Goal: Task Accomplishment & Management: Complete application form

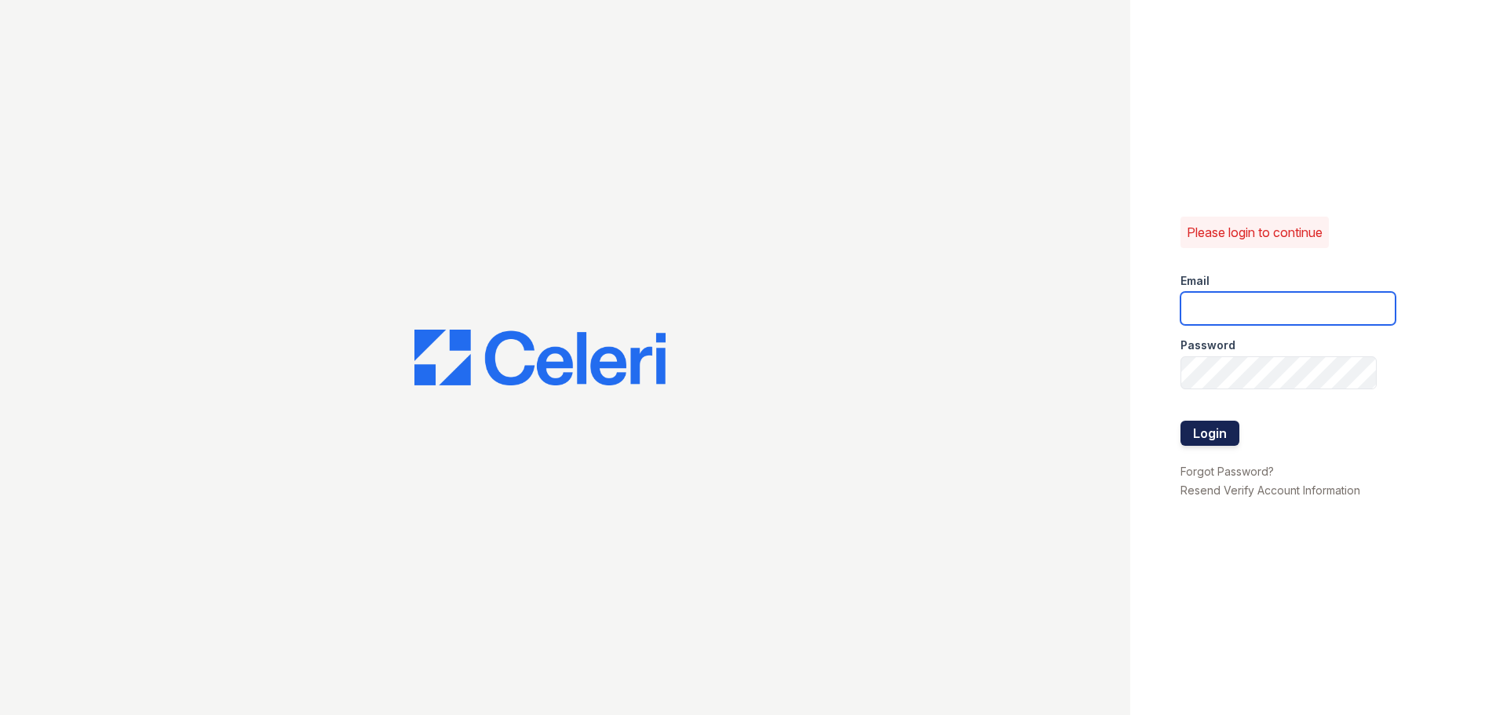
type input "[EMAIL_ADDRESS][DOMAIN_NAME]"
click at [1201, 424] on button "Login" at bounding box center [1210, 433] width 59 height 25
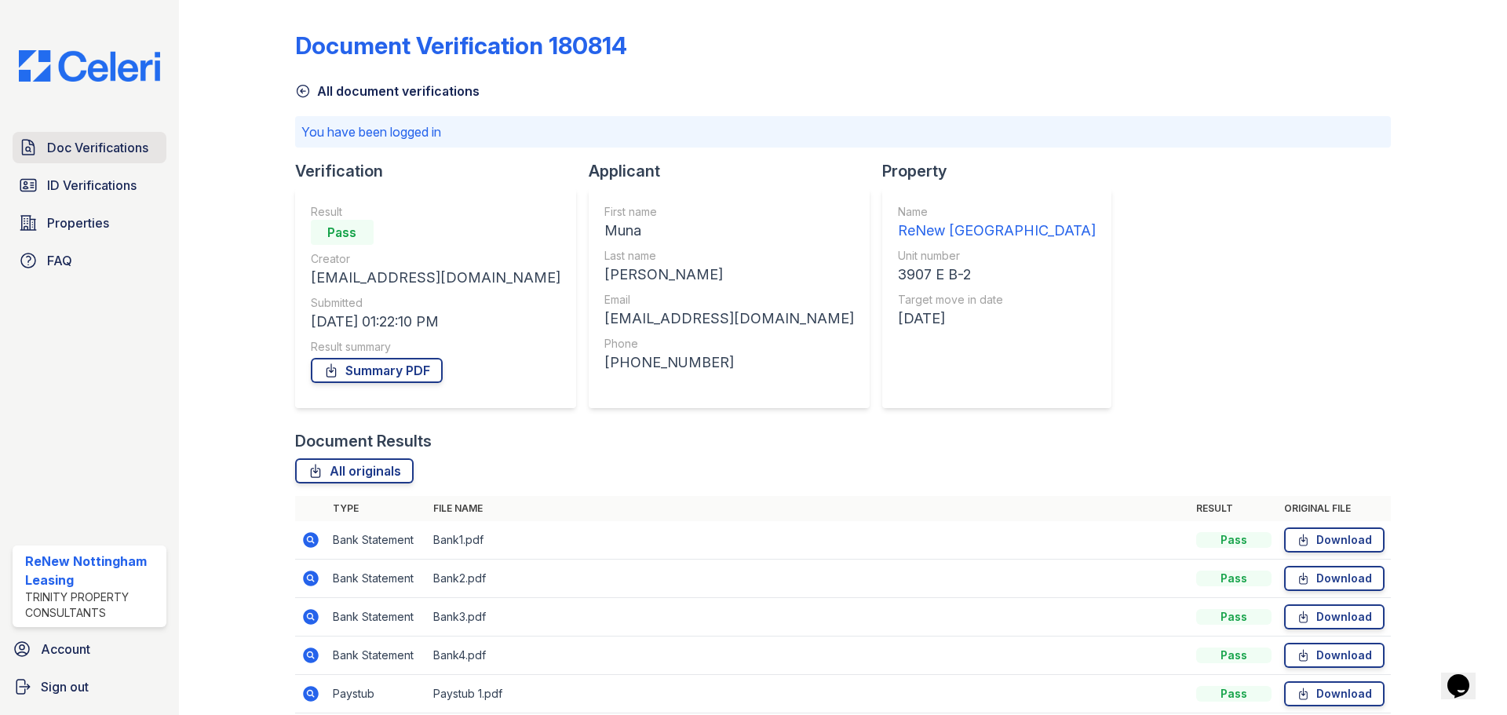
click at [98, 152] on span "Doc Verifications" at bounding box center [97, 147] width 101 height 19
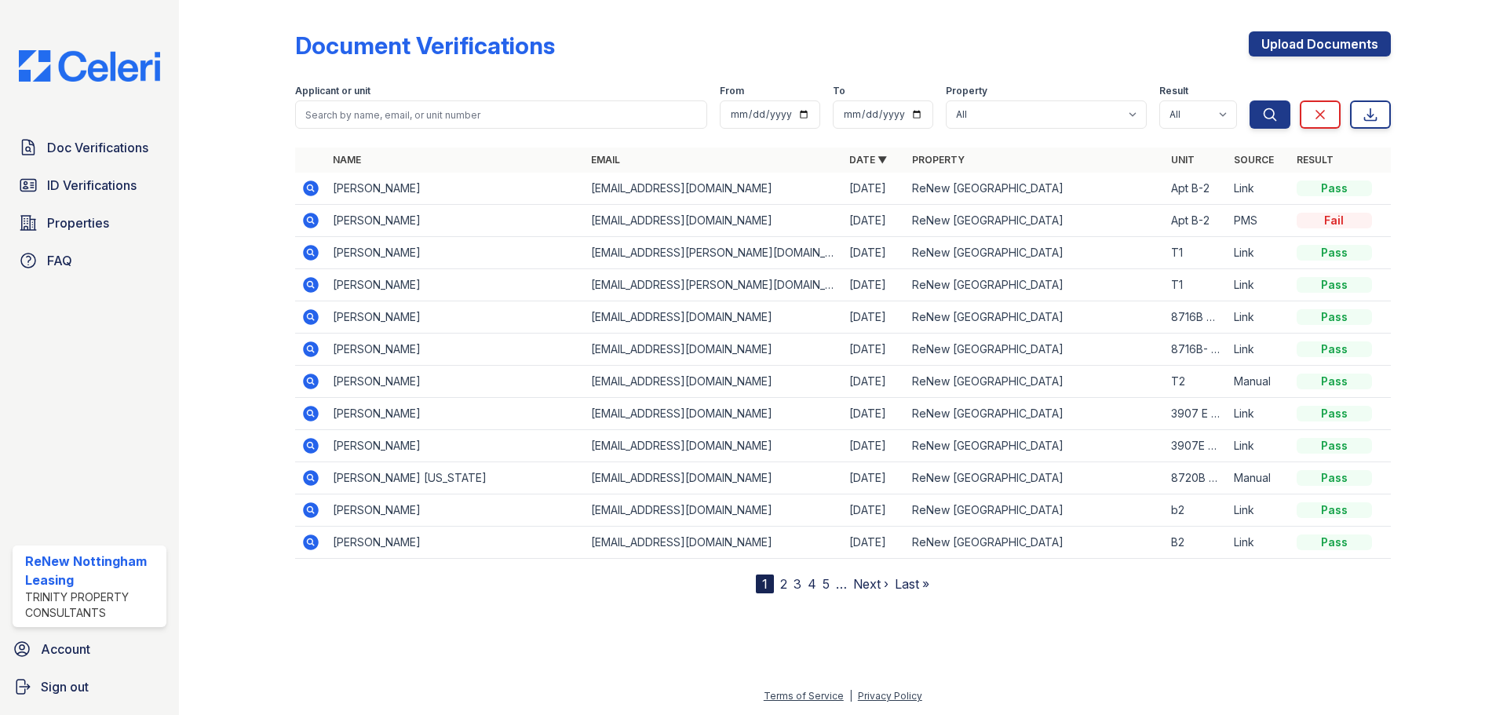
drag, startPoint x: 1131, startPoint y: 69, endPoint x: 1172, endPoint y: 64, distance: 41.9
click at [1130, 68] on div "Document Verifications Upload Documents" at bounding box center [843, 51] width 1096 height 41
click at [1336, 42] on link "Upload Documents" at bounding box center [1320, 43] width 142 height 25
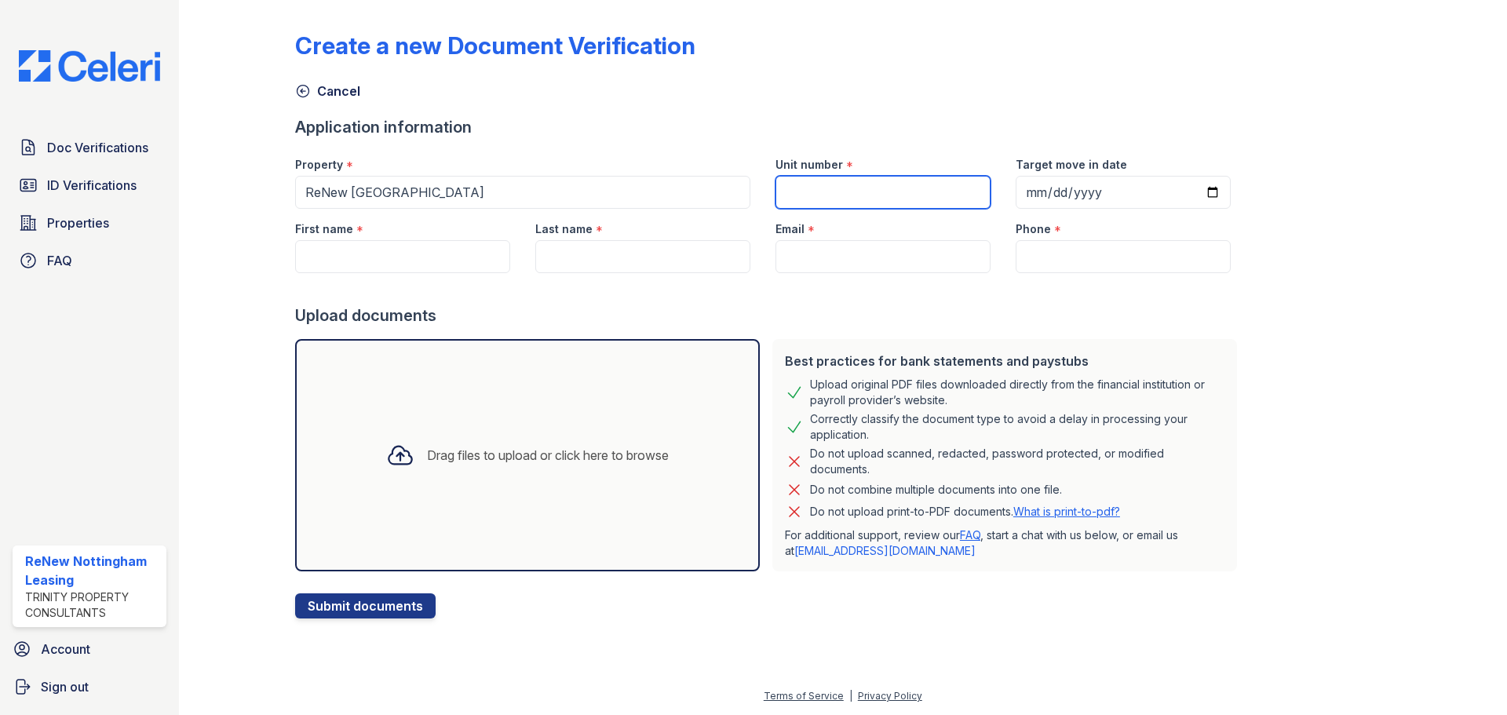
click at [933, 185] on input "Unit number" at bounding box center [883, 192] width 215 height 33
type input "A1"
click at [367, 258] on input "First name" at bounding box center [402, 256] width 215 height 33
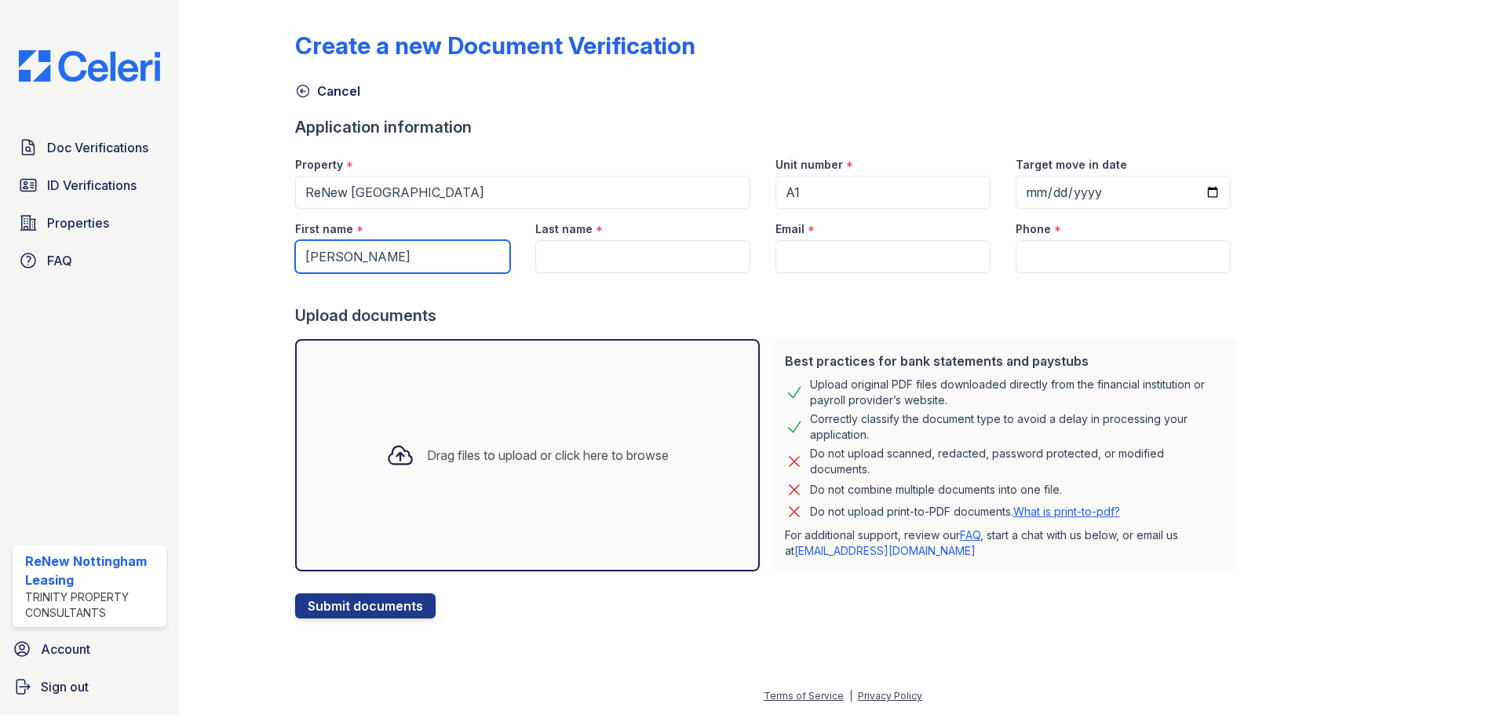
type input "Hari"
click at [575, 269] on input "Last name" at bounding box center [642, 256] width 215 height 33
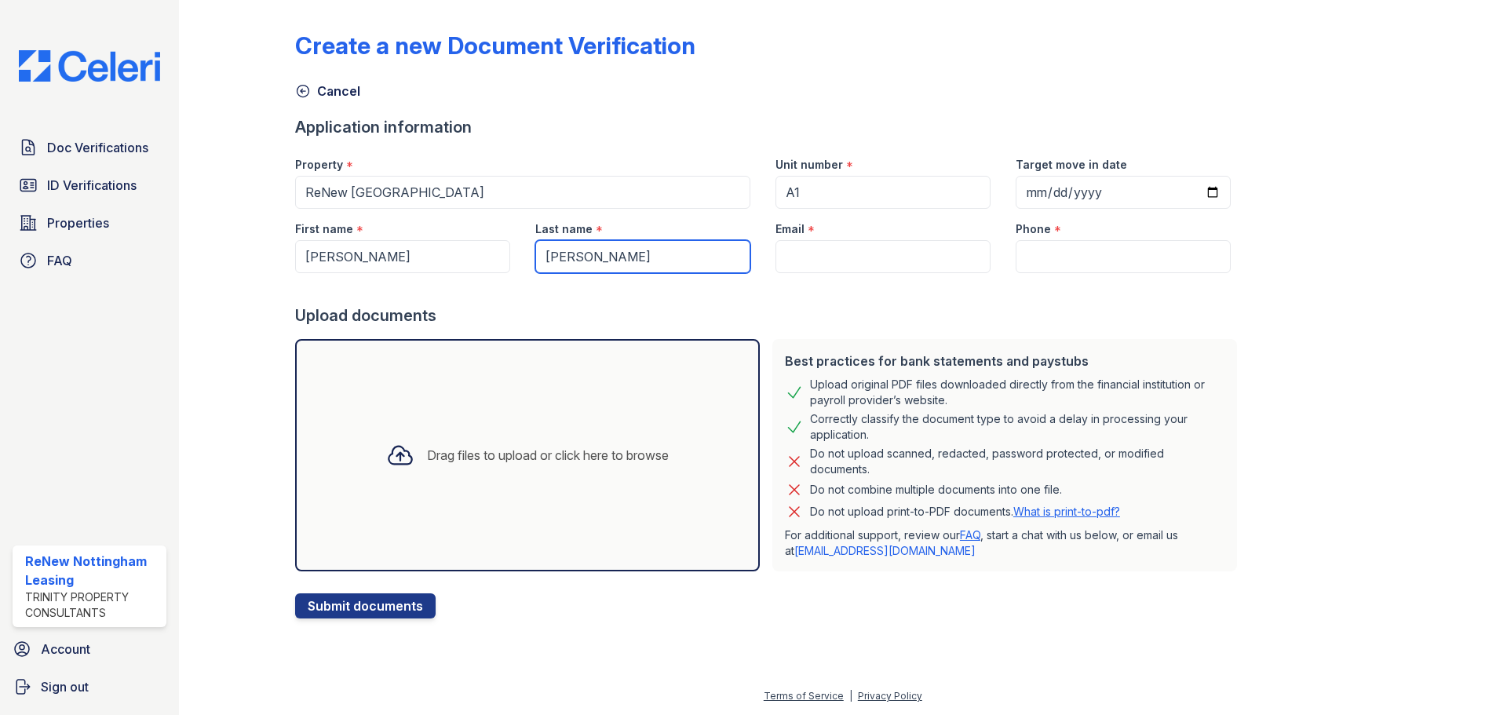
type input "Lal Ghimire"
click at [839, 248] on input "Email" at bounding box center [883, 256] width 215 height 33
paste input "harighimire627@gmail.com"
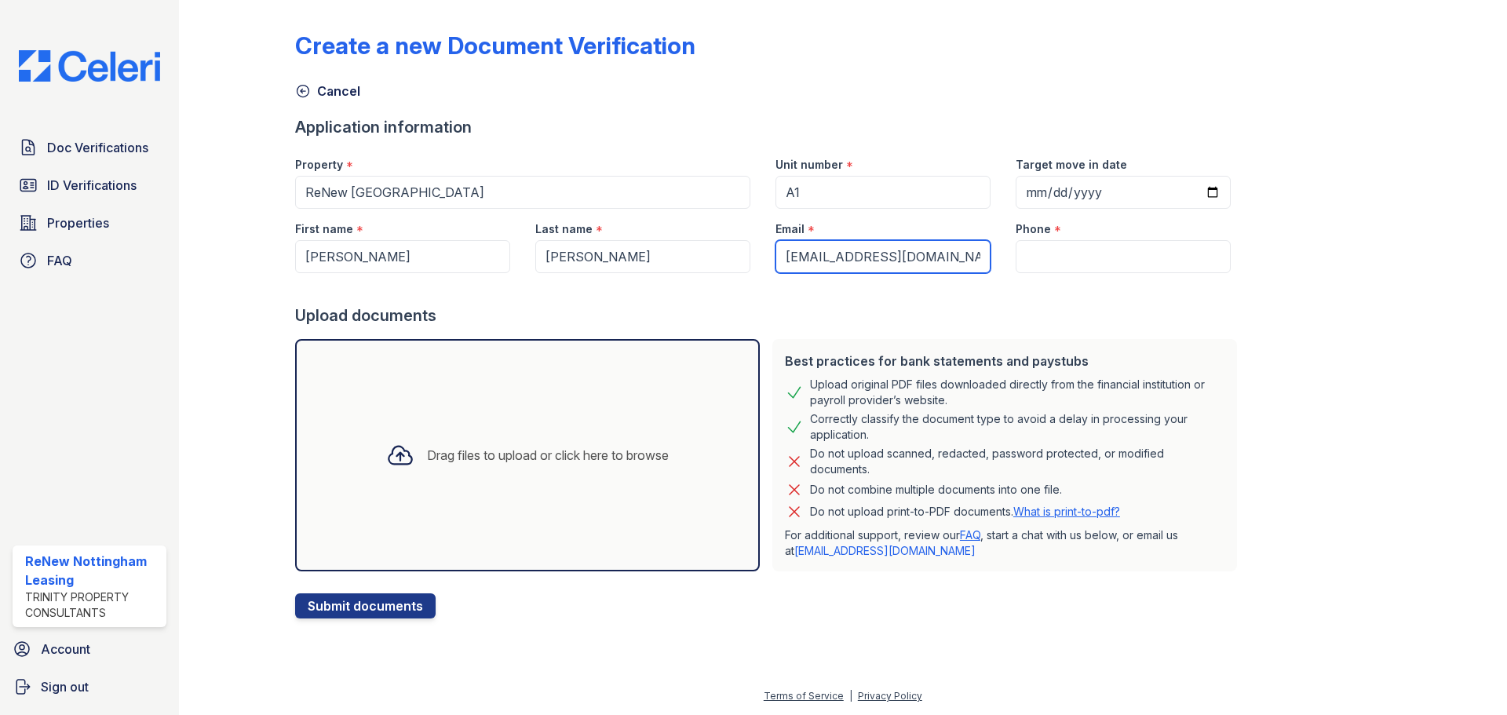
type input "harighimire627@gmail.com"
click at [1070, 244] on input "Phone" at bounding box center [1123, 256] width 215 height 33
paste input "(667) 419-7833"
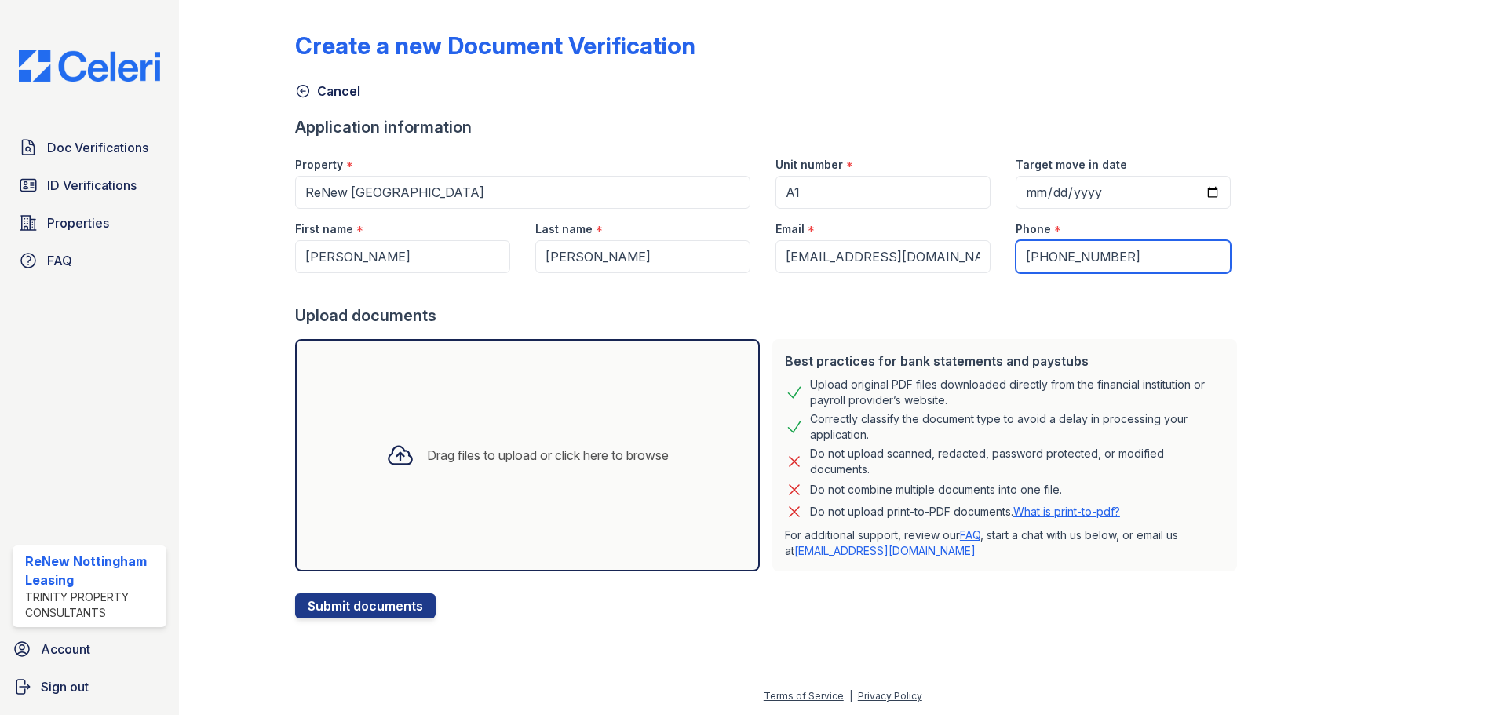
type input "(667) 419-7833"
click at [501, 466] on div "Drag files to upload or click here to browse" at bounding box center [528, 455] width 308 height 53
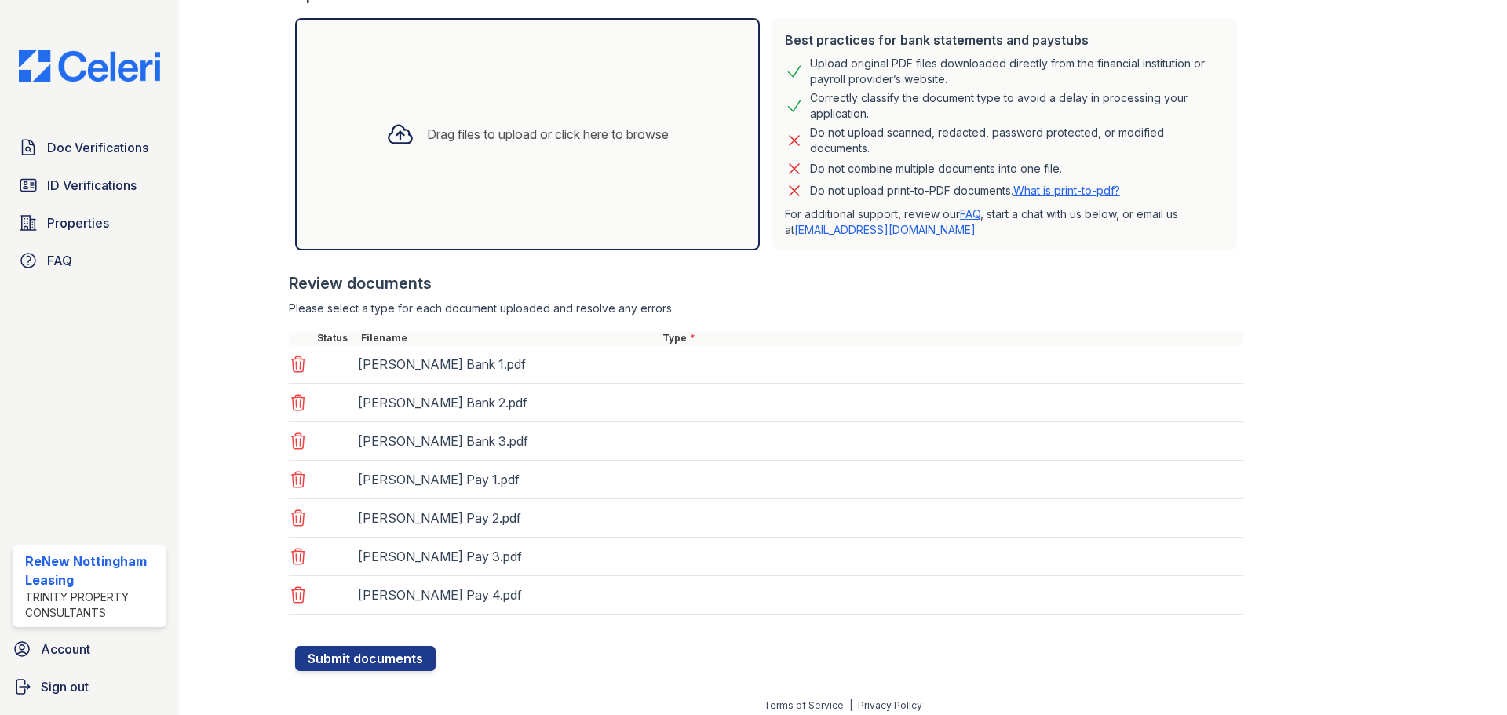
scroll to position [331, 0]
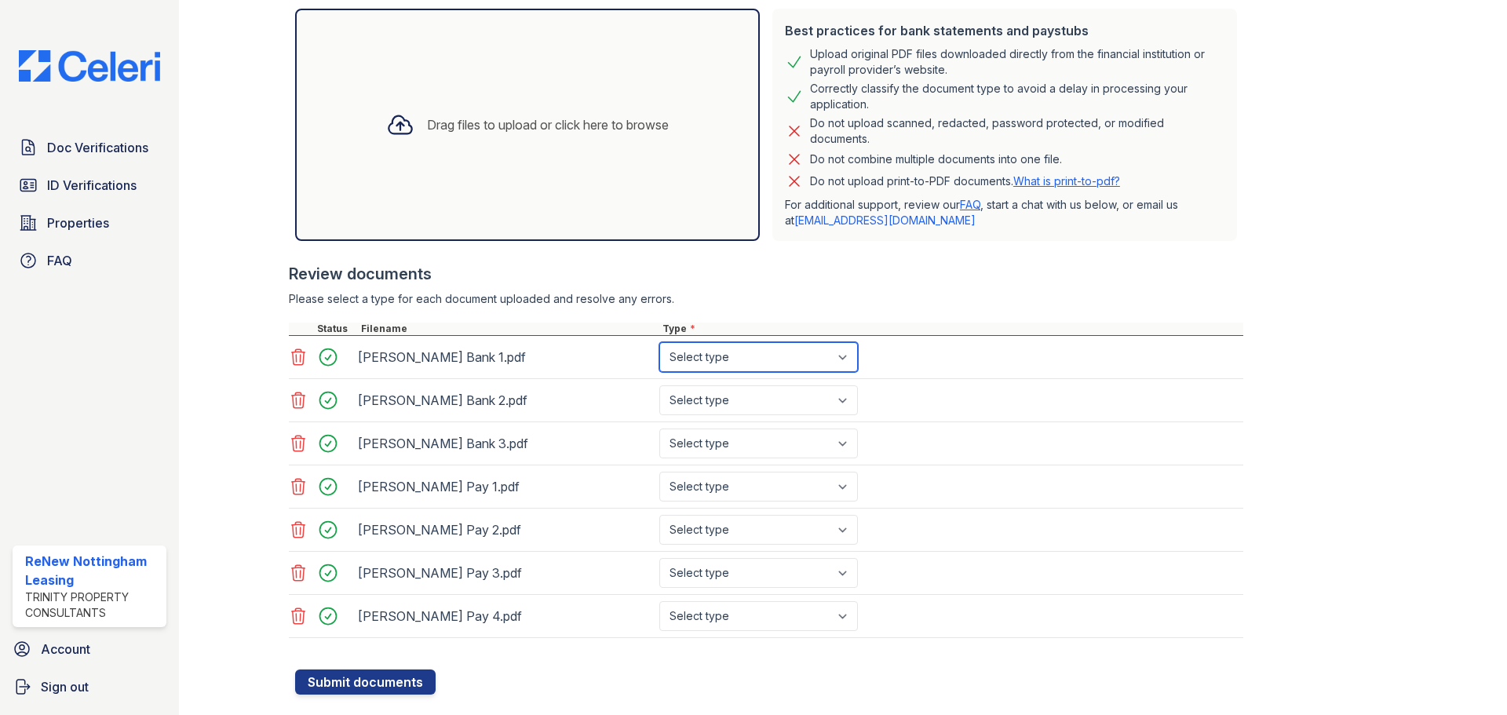
click at [725, 354] on select "Select type Paystub Bank Statement Offer Letter Tax Documents Benefit Award Let…" at bounding box center [759, 357] width 199 height 30
select select "bank_statement"
click at [660, 342] on select "Select type Paystub Bank Statement Offer Letter Tax Documents Benefit Award Let…" at bounding box center [759, 357] width 199 height 30
click at [721, 393] on select "Select type Paystub Bank Statement Offer Letter Tax Documents Benefit Award Let…" at bounding box center [759, 401] width 199 height 30
select select "bank_statement"
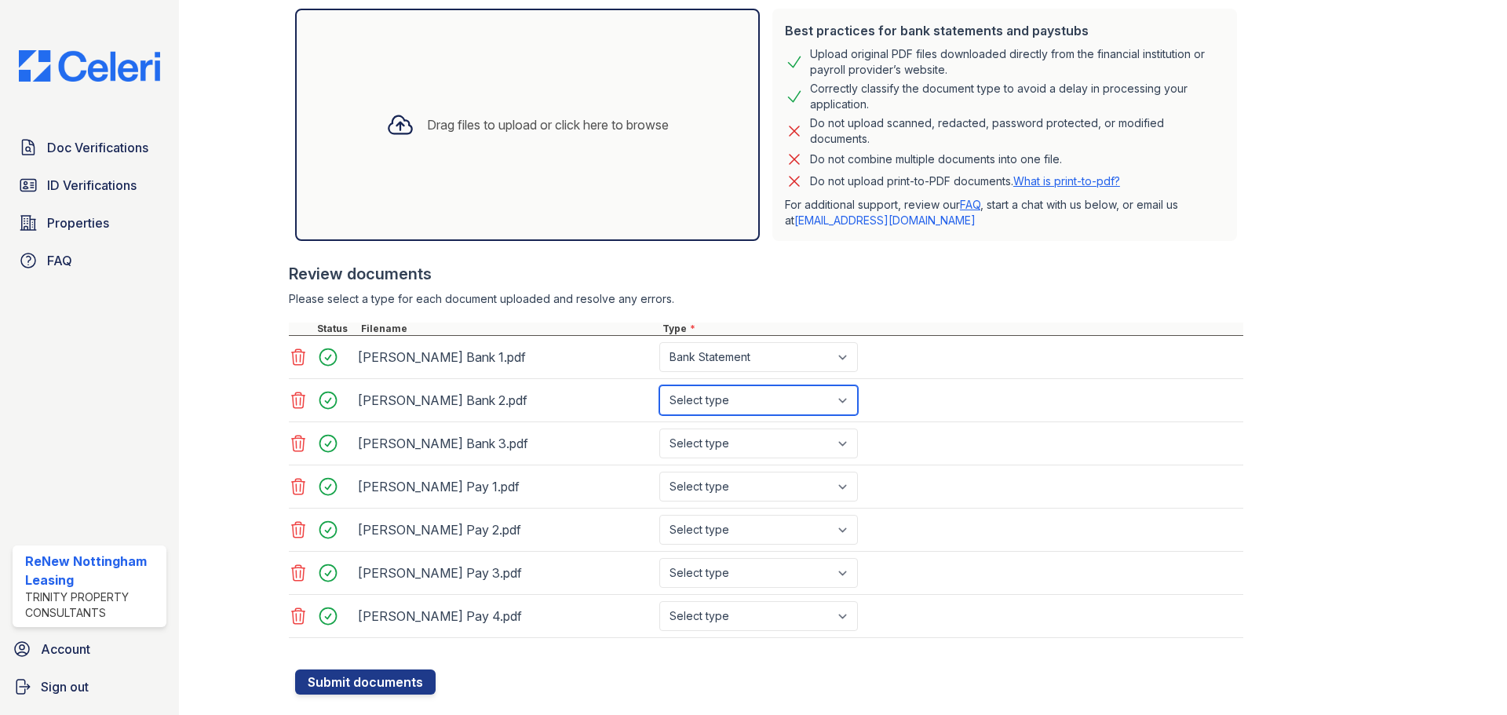
click at [660, 386] on select "Select type Paystub Bank Statement Offer Letter Tax Documents Benefit Award Let…" at bounding box center [759, 401] width 199 height 30
click at [714, 445] on select "Select type Paystub Bank Statement Offer Letter Tax Documents Benefit Award Let…" at bounding box center [759, 444] width 199 height 30
select select "bank_statement"
click at [660, 429] on select "Select type Paystub Bank Statement Offer Letter Tax Documents Benefit Award Let…" at bounding box center [759, 444] width 199 height 30
click at [718, 487] on select "Select type Paystub Bank Statement Offer Letter Tax Documents Benefit Award Let…" at bounding box center [759, 487] width 199 height 30
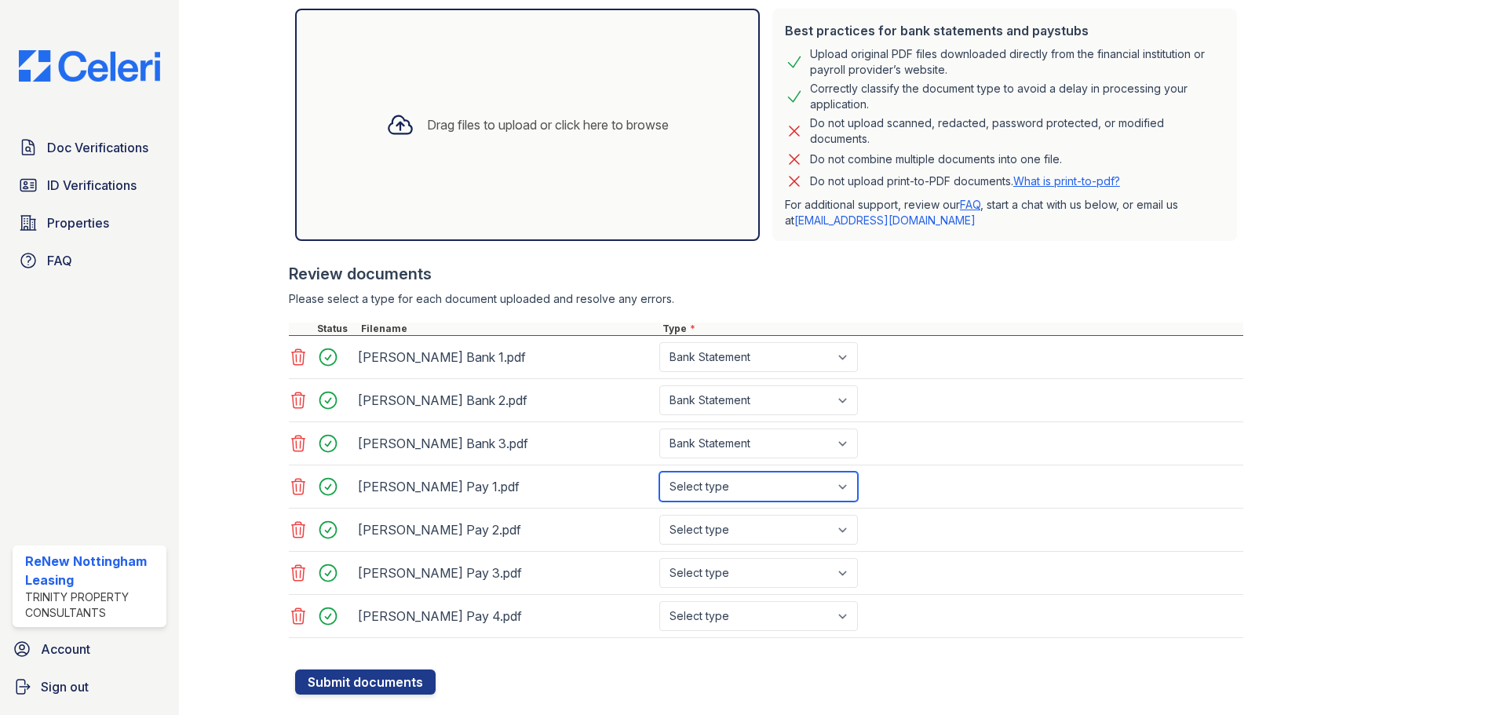
select select "paystub"
click at [660, 472] on select "Select type Paystub Bank Statement Offer Letter Tax Documents Benefit Award Let…" at bounding box center [759, 487] width 199 height 30
click at [725, 530] on select "Select type Paystub Bank Statement Offer Letter Tax Documents Benefit Award Let…" at bounding box center [759, 530] width 199 height 30
select select "paystub"
click at [660, 515] on select "Select type Paystub Bank Statement Offer Letter Tax Documents Benefit Award Let…" at bounding box center [759, 530] width 199 height 30
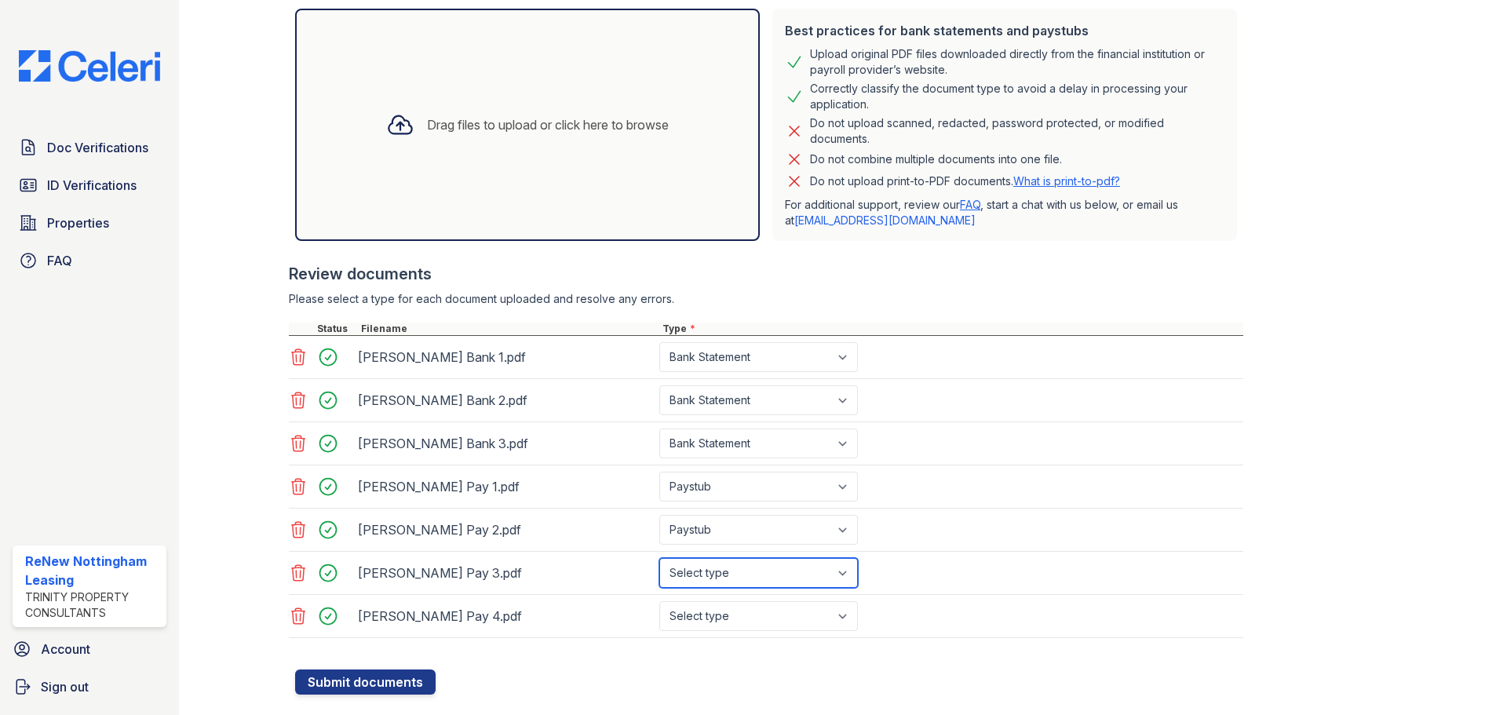
click at [718, 569] on select "Select type Paystub Bank Statement Offer Letter Tax Documents Benefit Award Let…" at bounding box center [759, 573] width 199 height 30
select select "paystub"
click at [660, 558] on select "Select type Paystub Bank Statement Offer Letter Tax Documents Benefit Award Let…" at bounding box center [759, 573] width 199 height 30
click at [733, 627] on select "Select type Paystub Bank Statement Offer Letter Tax Documents Benefit Award Let…" at bounding box center [759, 616] width 199 height 30
select select "paystub"
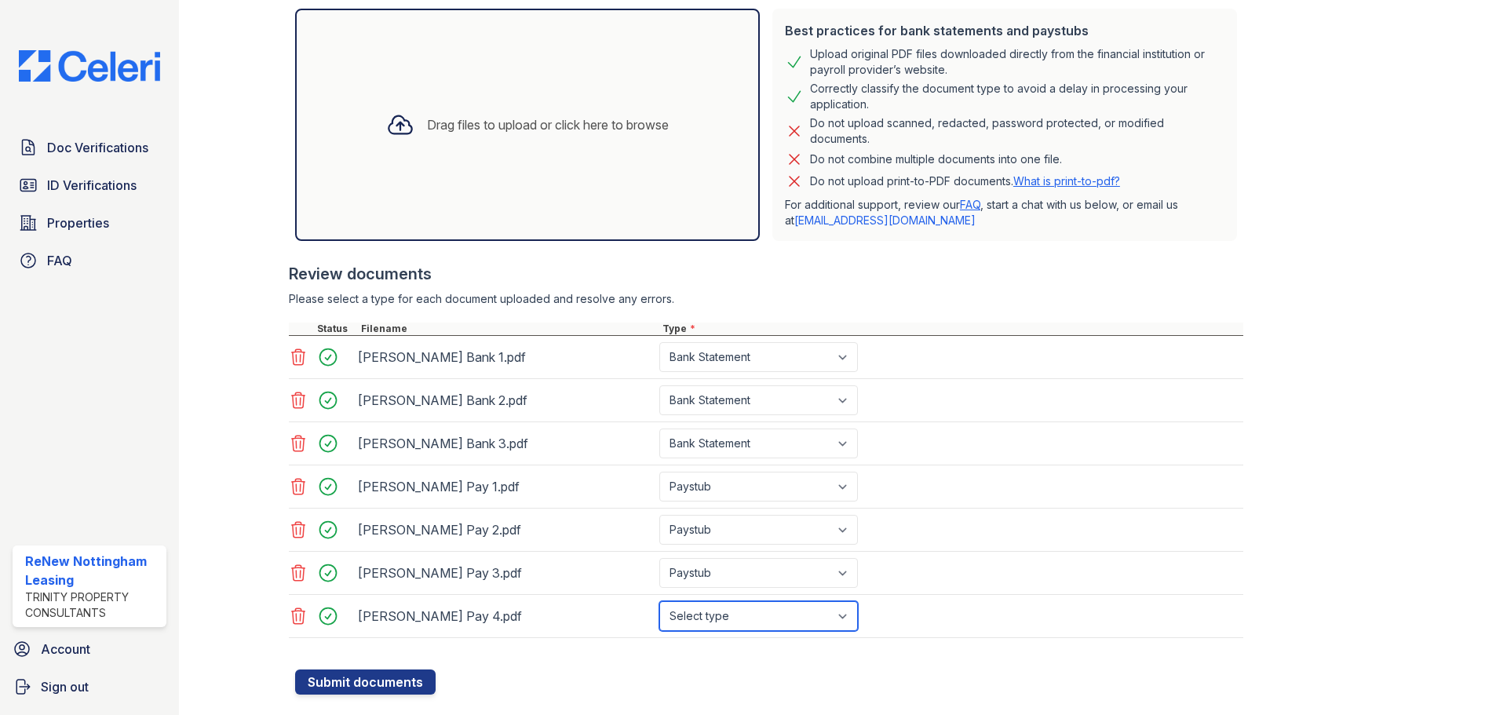
click at [660, 601] on select "Select type Paystub Bank Statement Offer Letter Tax Documents Benefit Award Let…" at bounding box center [759, 616] width 199 height 30
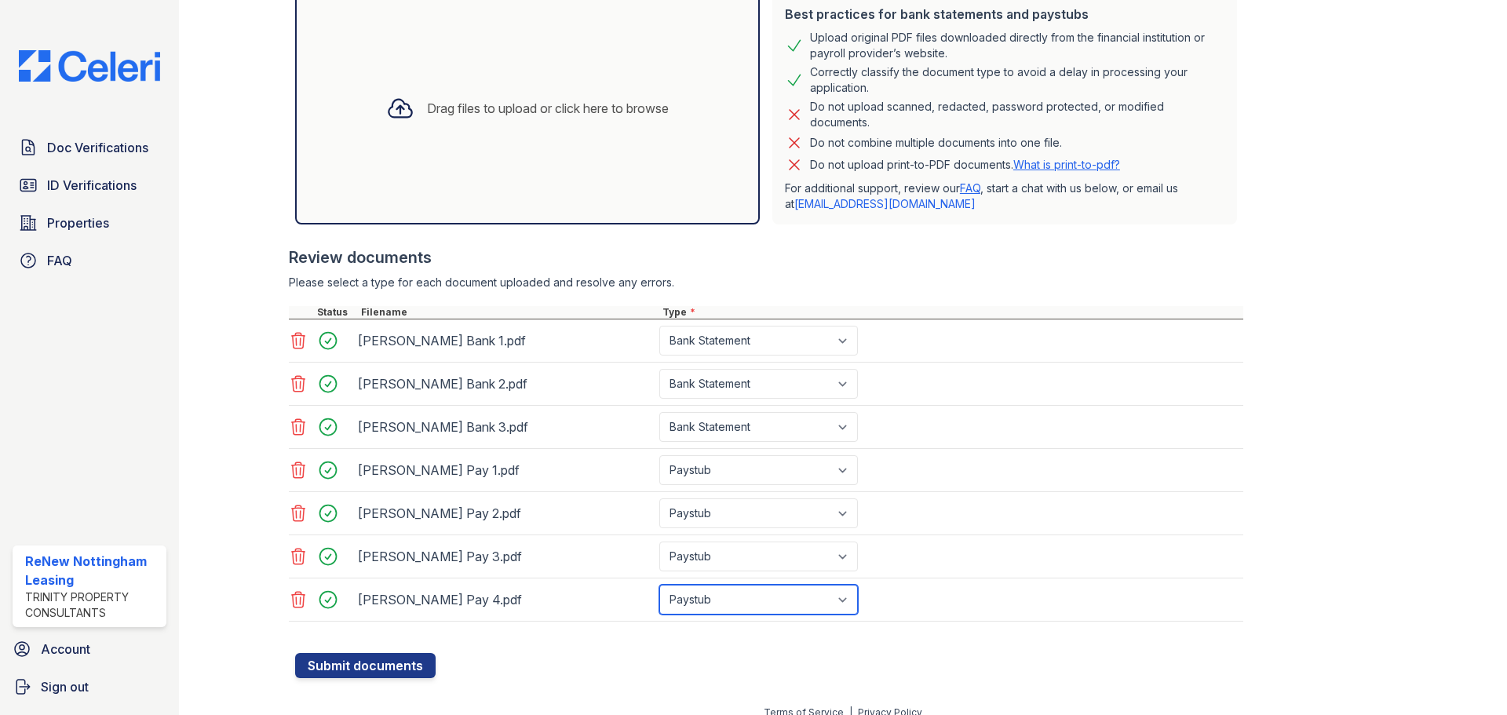
scroll to position [364, 0]
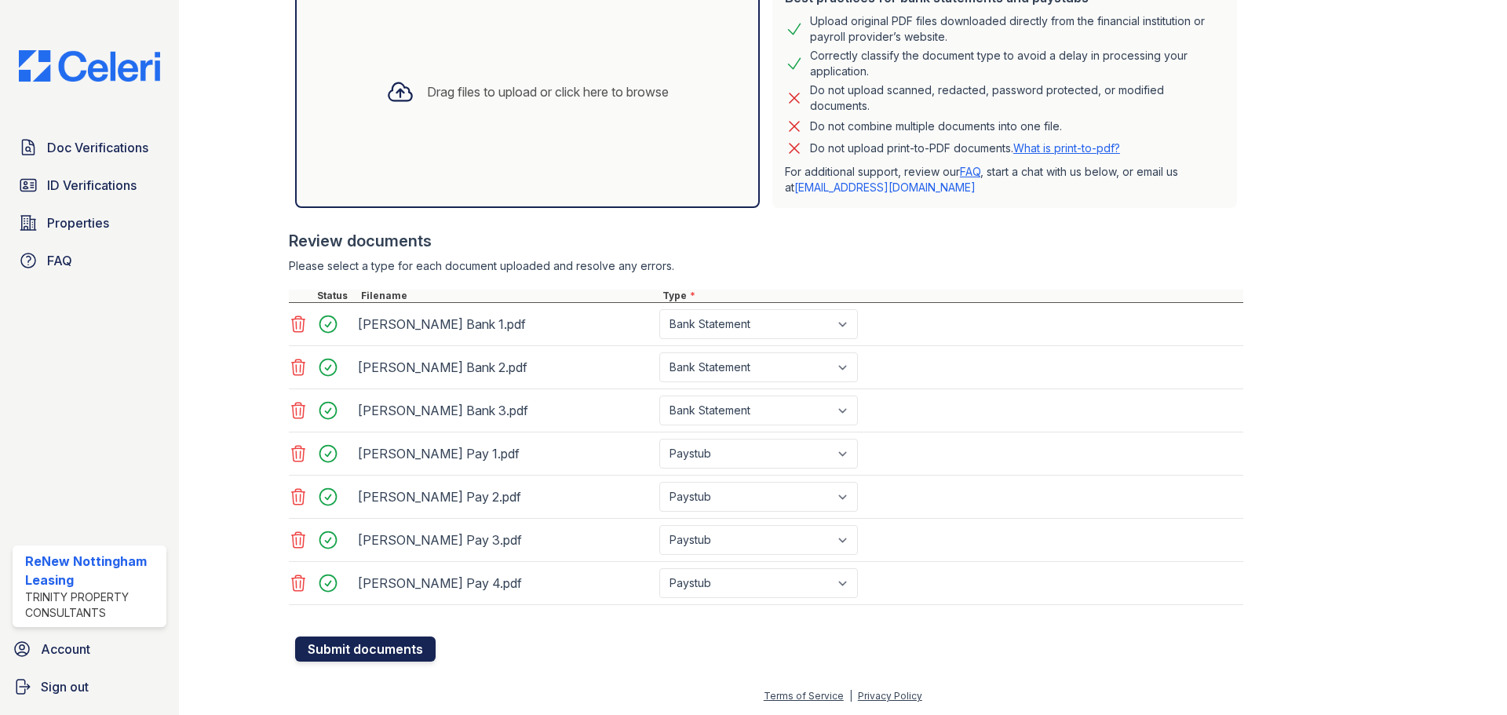
click at [386, 653] on button "Submit documents" at bounding box center [365, 649] width 141 height 25
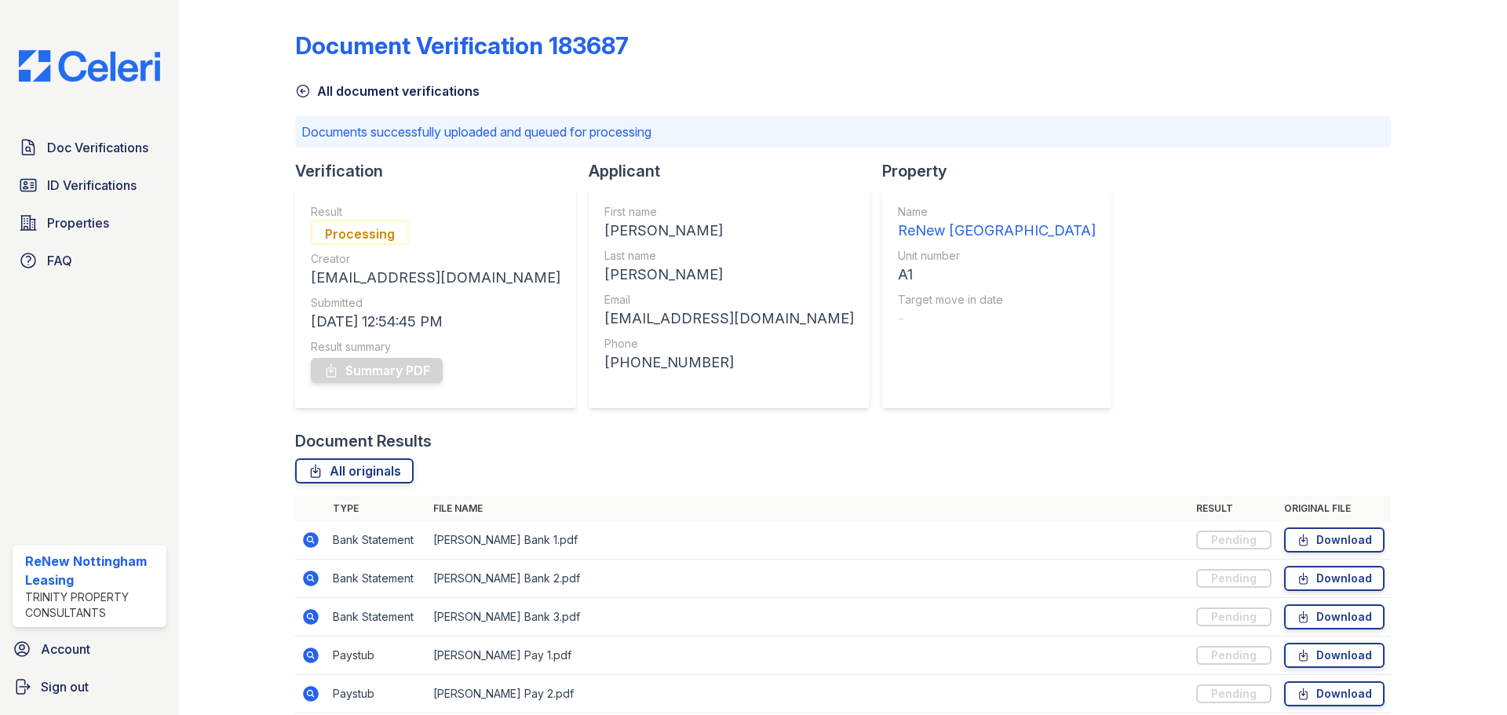
click at [1083, 61] on div "Document Verification 183687" at bounding box center [843, 51] width 1096 height 41
